Goal: Check status

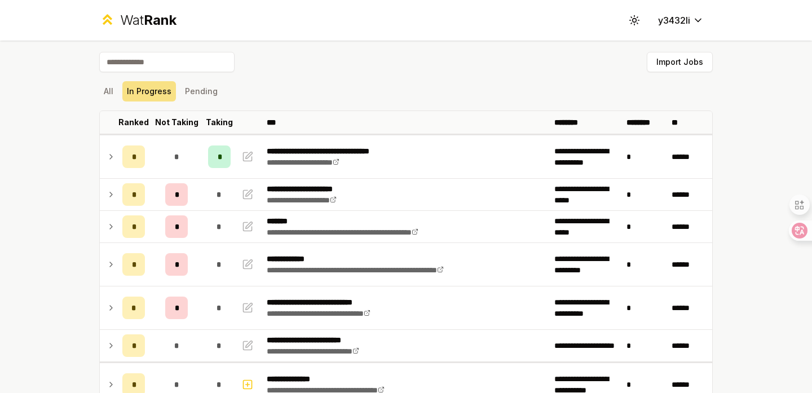
scroll to position [26, 0]
click at [140, 90] on button "In Progress" at bounding box center [149, 91] width 54 height 20
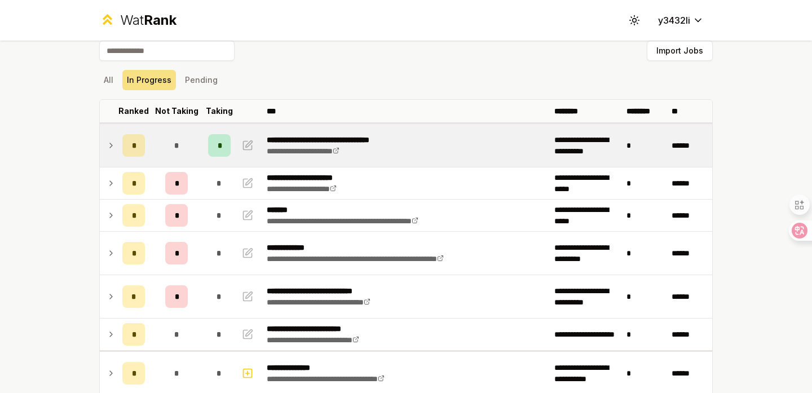
scroll to position [14, 0]
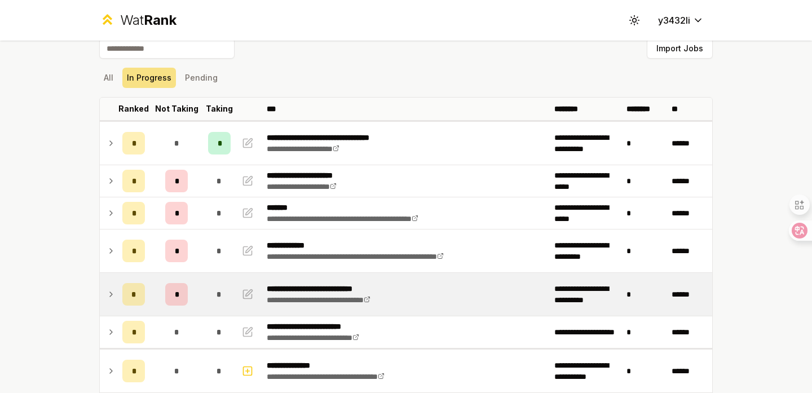
click at [113, 289] on icon at bounding box center [111, 295] width 9 height 14
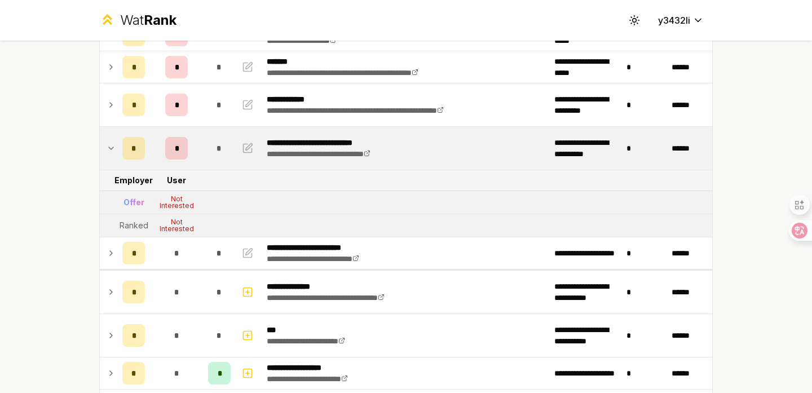
scroll to position [0, 0]
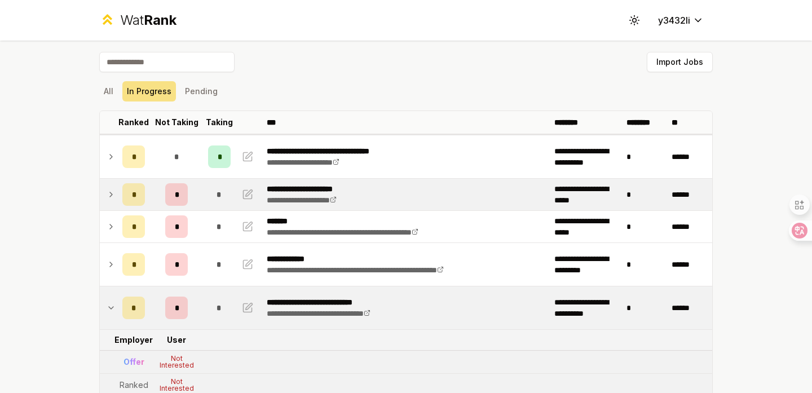
click at [110, 195] on icon at bounding box center [111, 195] width 9 height 14
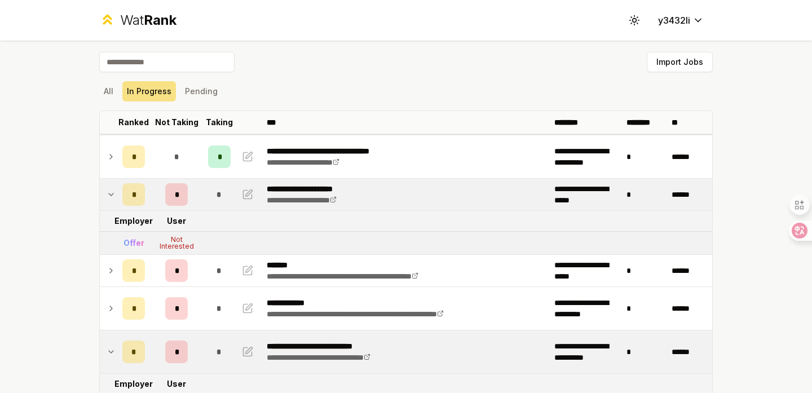
click at [110, 195] on icon at bounding box center [111, 194] width 5 height 2
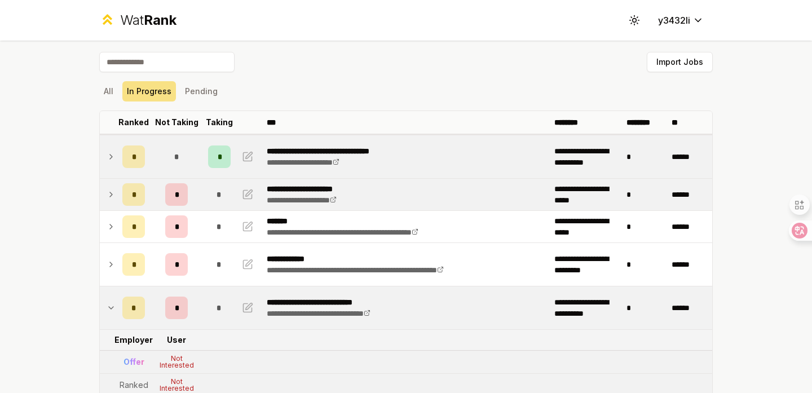
click at [111, 154] on icon at bounding box center [111, 157] width 9 height 14
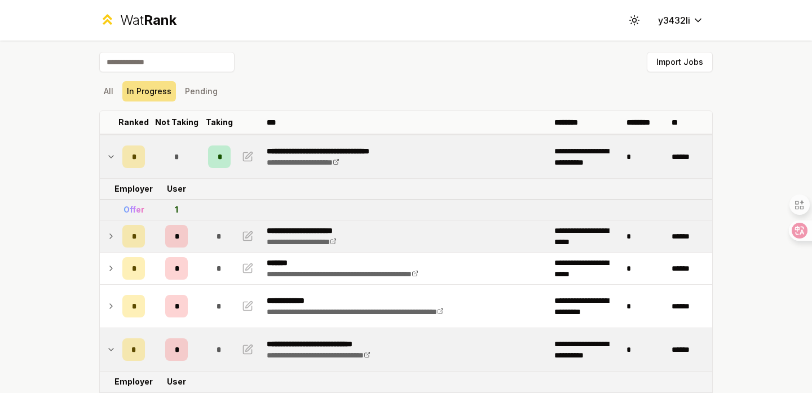
click at [111, 154] on icon at bounding box center [111, 157] width 9 height 14
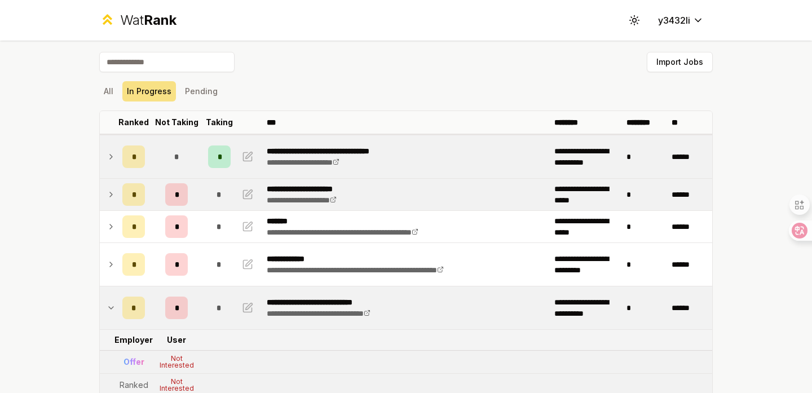
copy div "Ranked Not Taking Taking *** ******** ******** **"
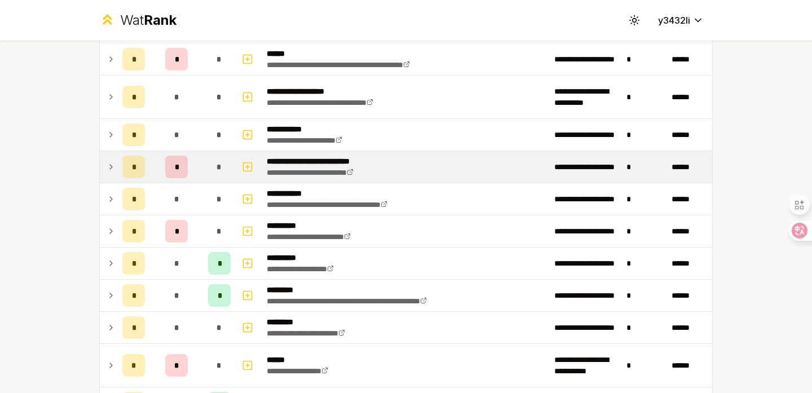
scroll to position [504, 0]
